Goal: Task Accomplishment & Management: Manage account settings

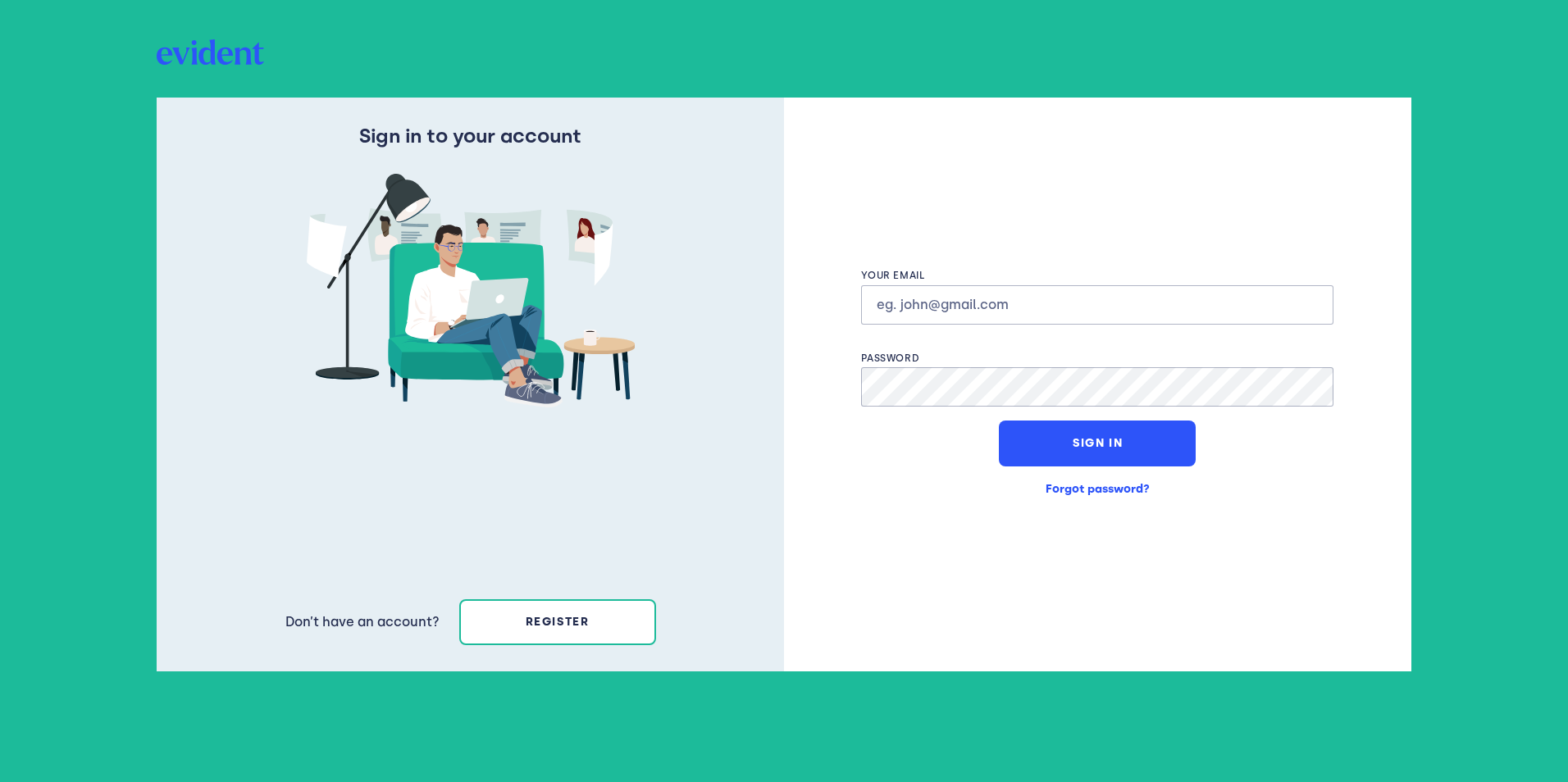
drag, startPoint x: 1046, startPoint y: 304, endPoint x: 878, endPoint y: 306, distance: 168.0
click at [878, 306] on input "text" at bounding box center [1096, 305] width 473 height 39
click at [1025, 305] on input "text" at bounding box center [1096, 305] width 473 height 39
click at [1102, 452] on button "Sign In" at bounding box center [1097, 443] width 197 height 46
click at [1093, 451] on button "Sign In" at bounding box center [1097, 443] width 197 height 46
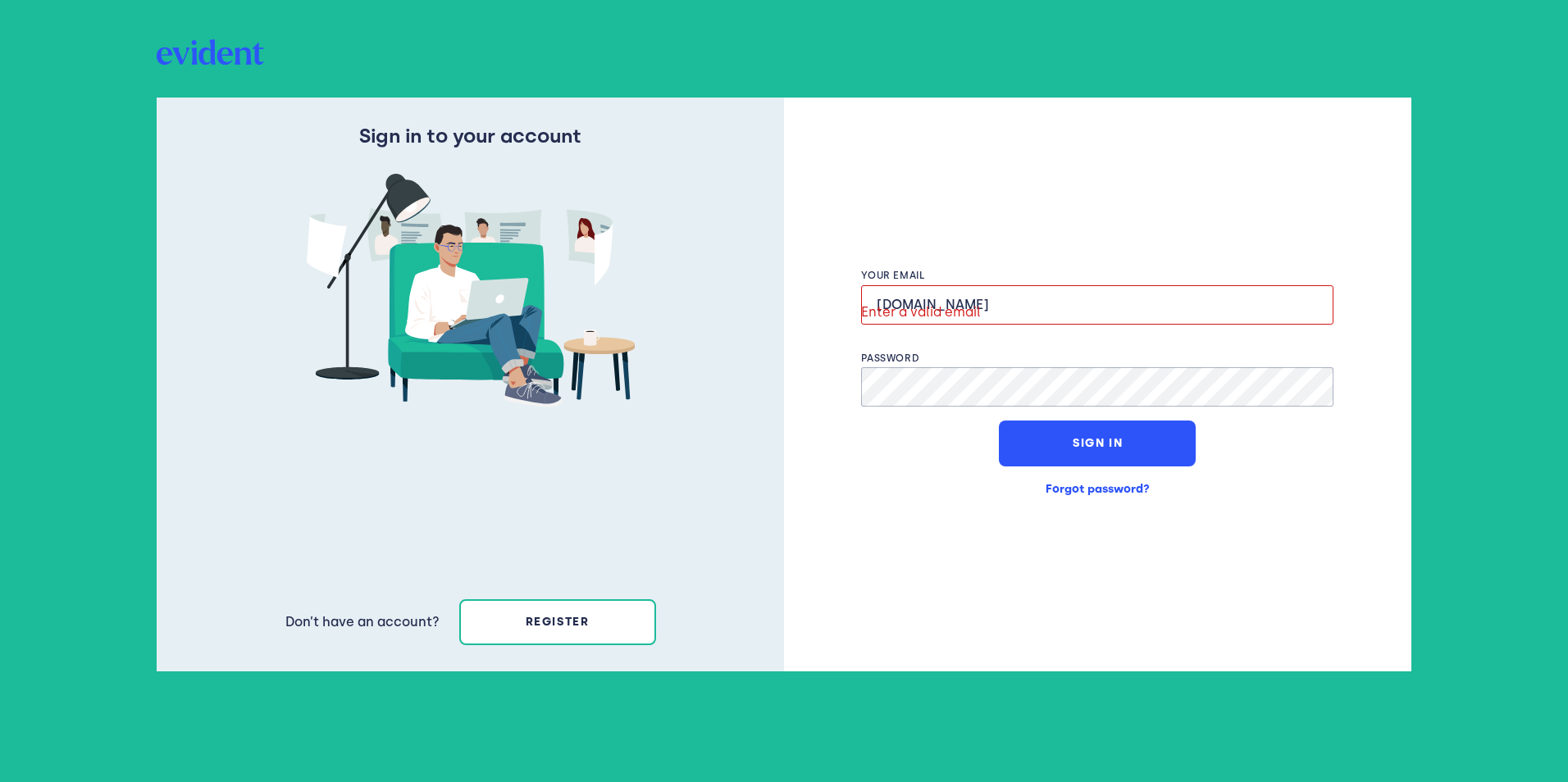
click at [1093, 451] on button "Sign In" at bounding box center [1097, 443] width 197 height 46
click at [919, 309] on span "Enter a valid email" at bounding box center [920, 312] width 120 height 24
click at [1023, 306] on input "[DOMAIN_NAME]" at bounding box center [1096, 305] width 473 height 39
type input "l"
type input "[DOMAIN_NAME]"
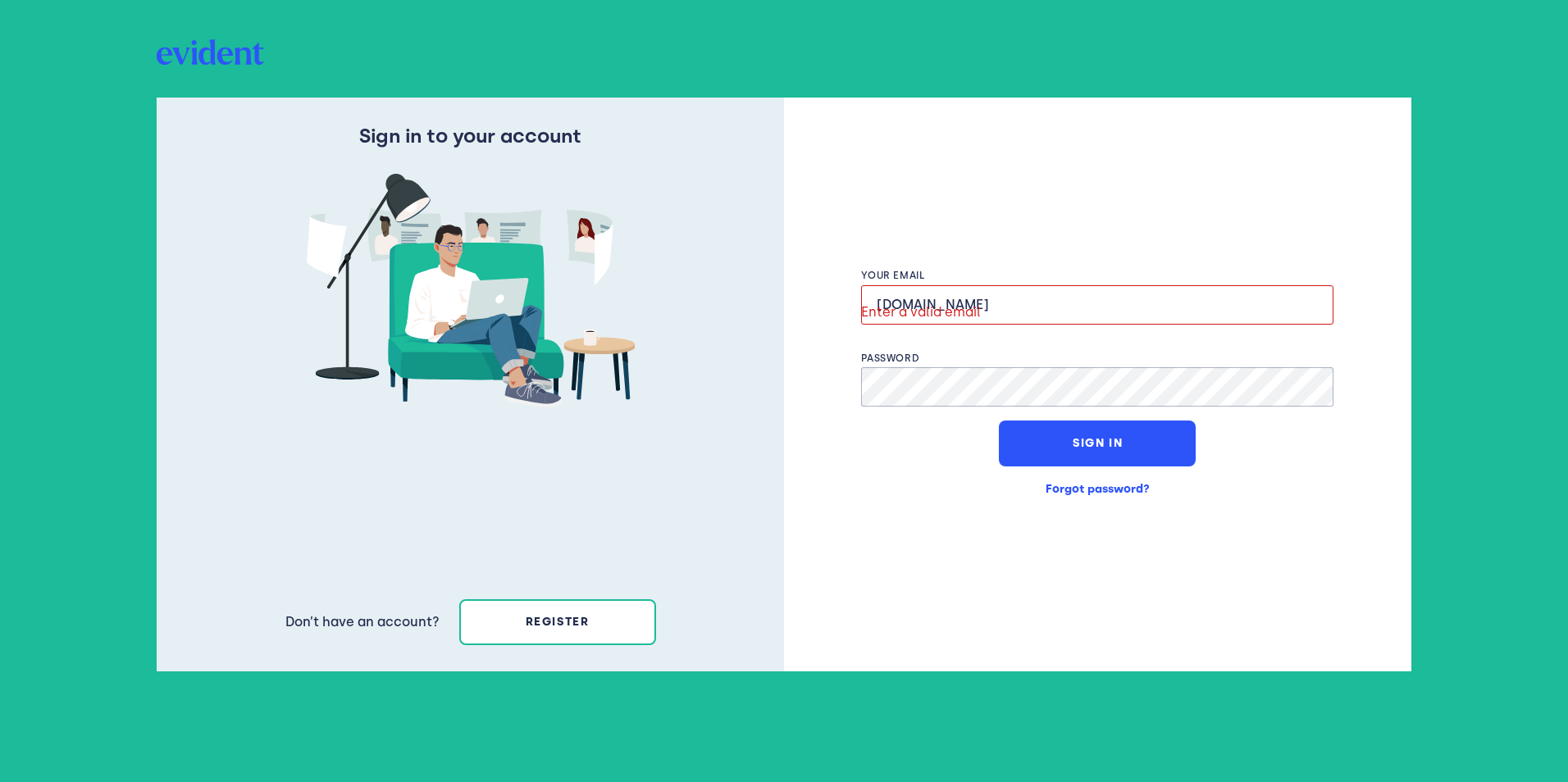
click at [1082, 447] on button "Sign In" at bounding box center [1097, 443] width 197 height 46
